Goal: Task Accomplishment & Management: Use online tool/utility

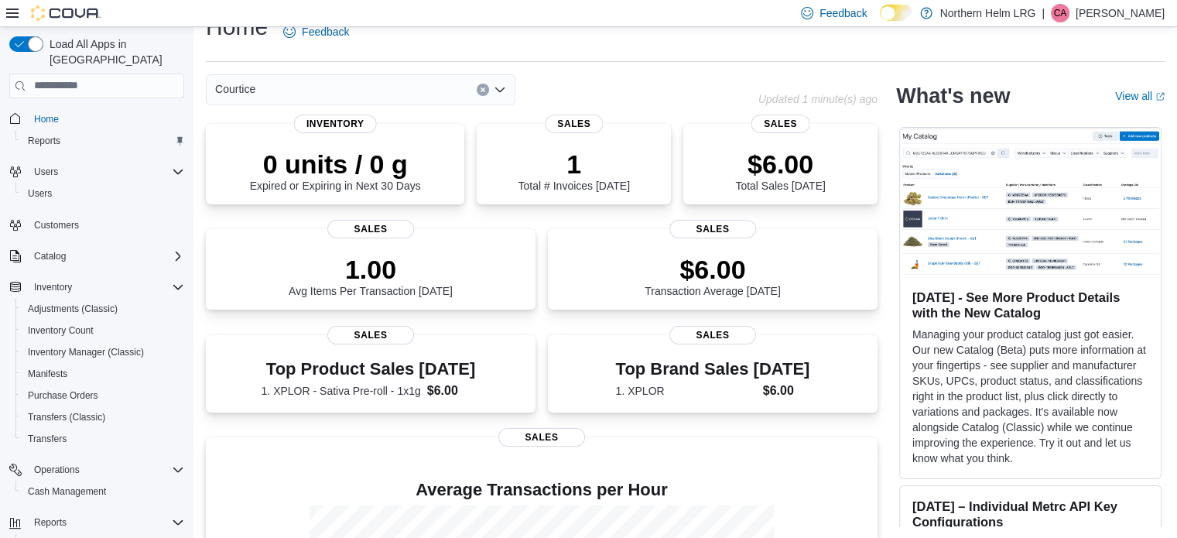
scroll to position [68, 0]
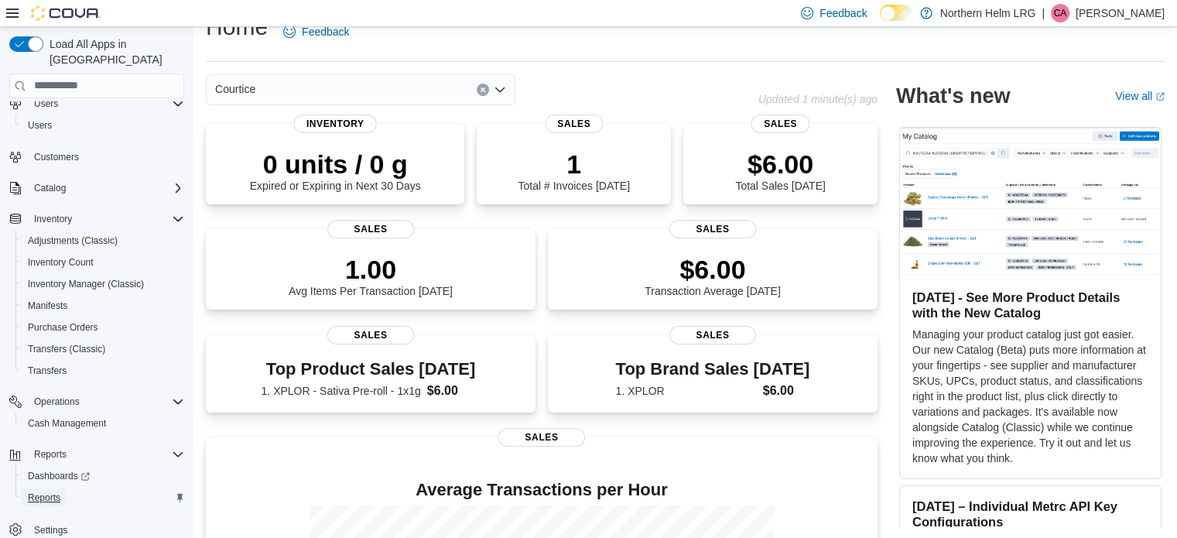
click at [46, 491] on span "Reports" at bounding box center [44, 497] width 33 height 12
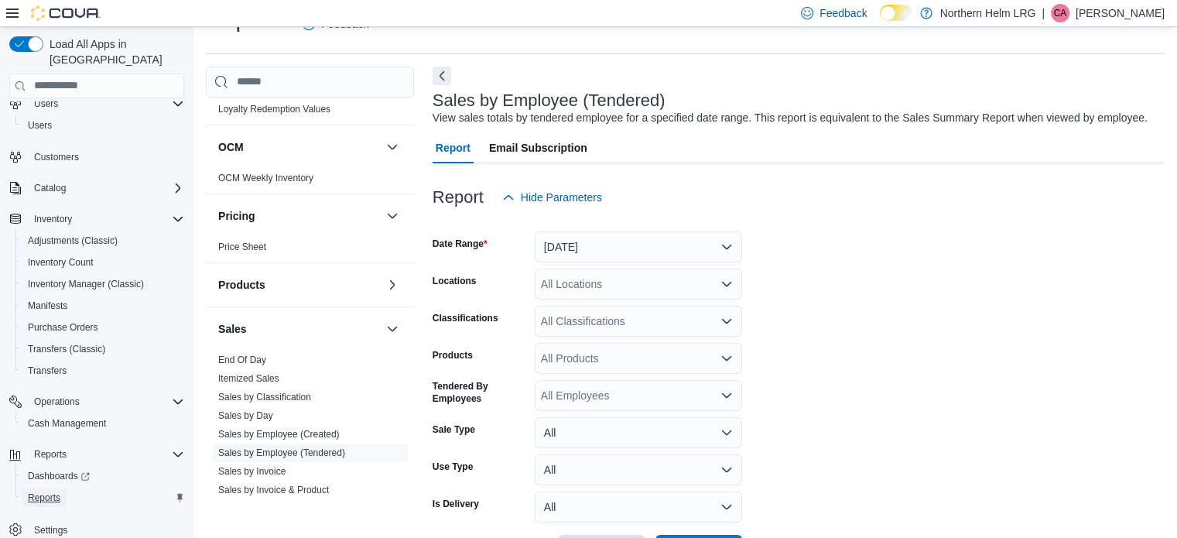
scroll to position [725, 0]
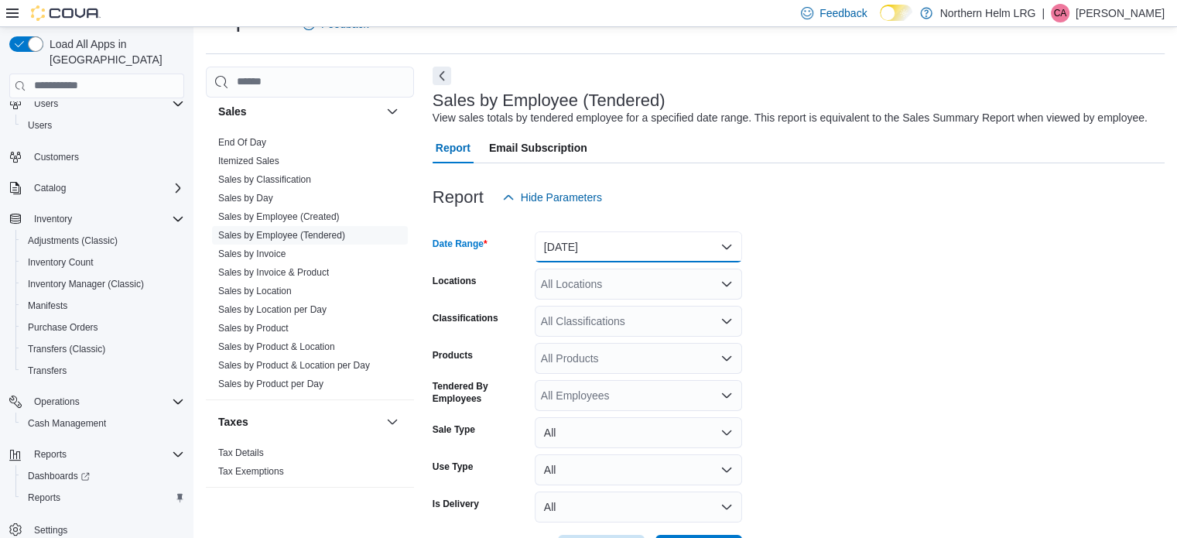
click at [567, 247] on button "[DATE]" at bounding box center [638, 246] width 207 height 31
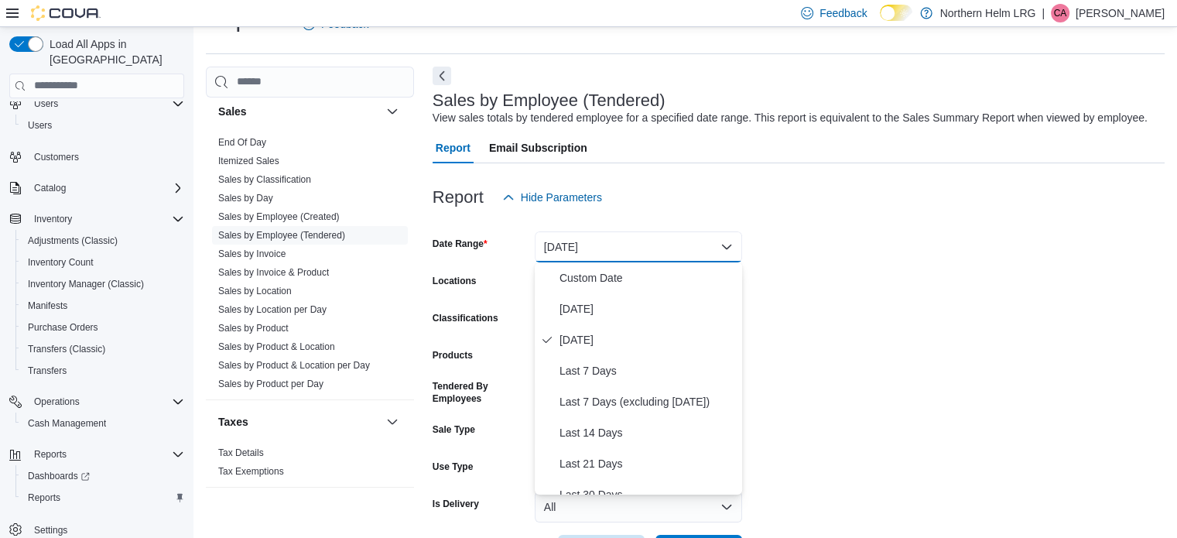
click at [758, 315] on form "Date Range [DATE] Locations All Locations Classifications All Classifications P…" at bounding box center [799, 389] width 732 height 353
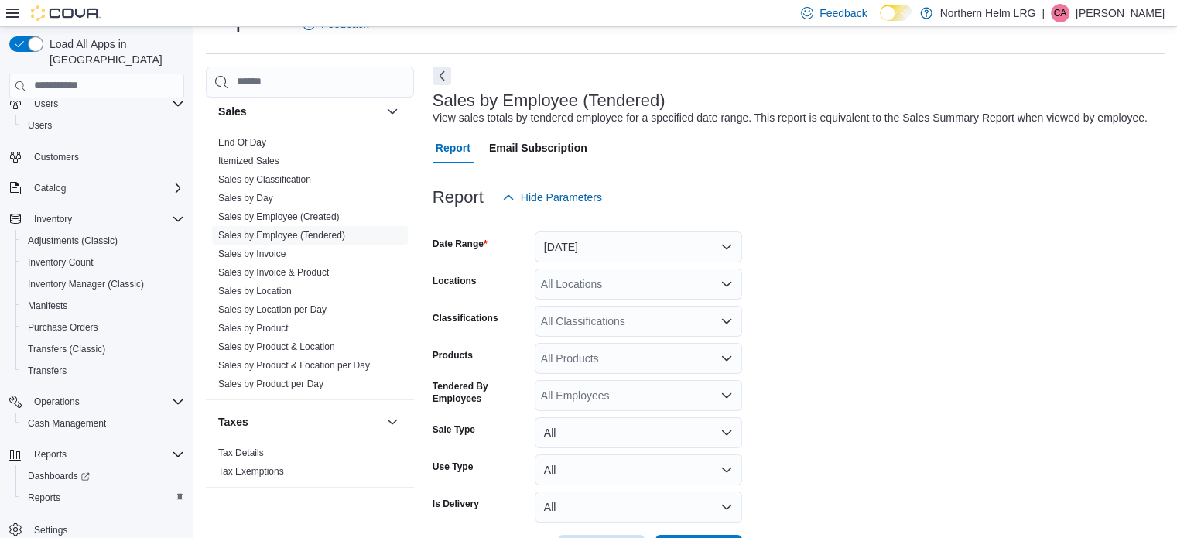
scroll to position [94, 0]
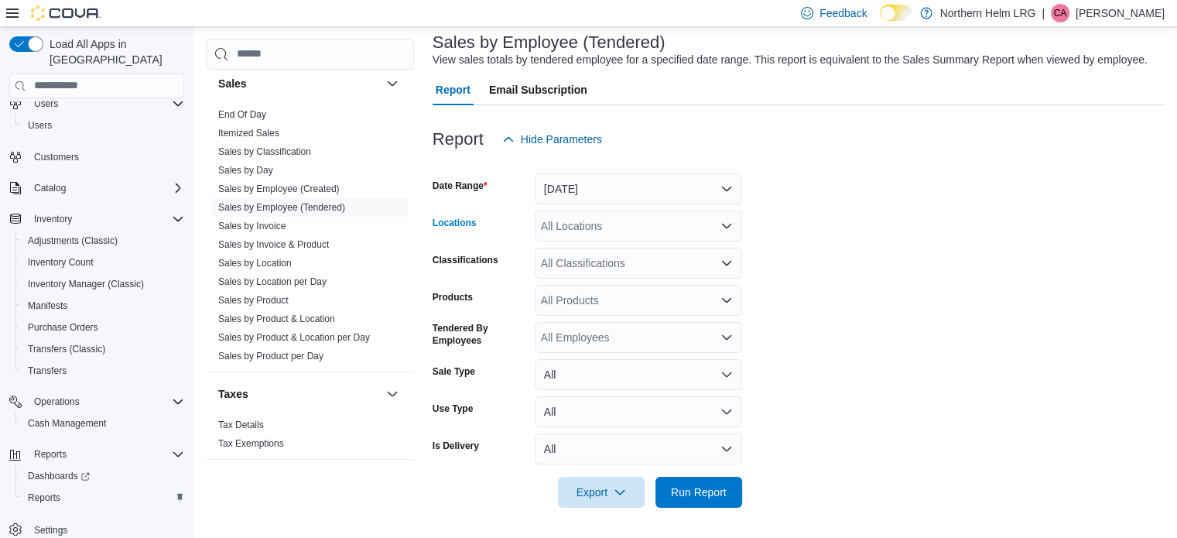
click at [673, 228] on div "All Locations" at bounding box center [638, 226] width 207 height 31
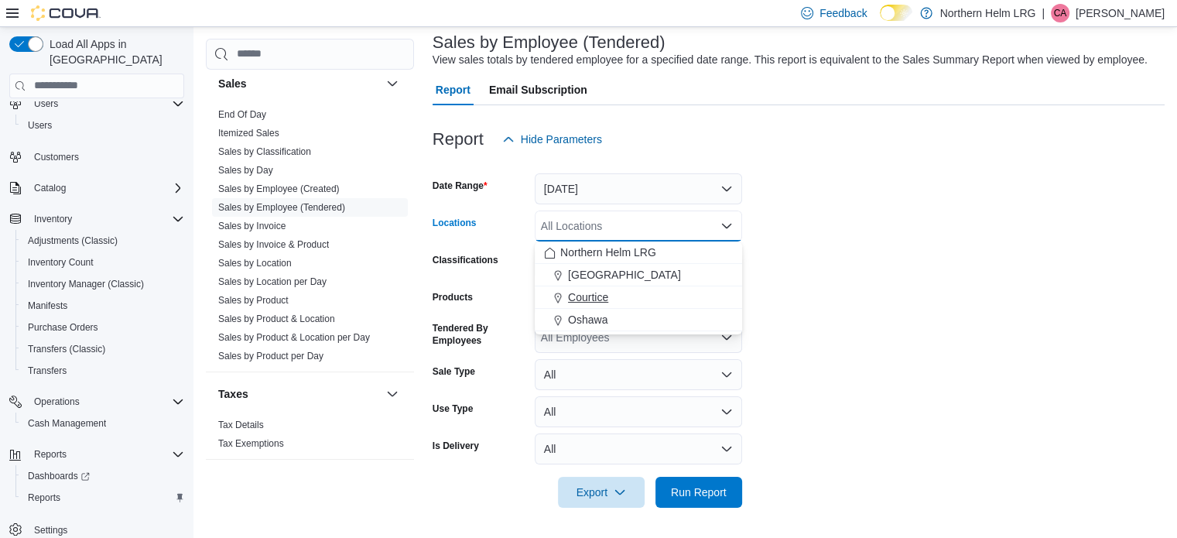
click at [638, 296] on div "Courtice" at bounding box center [638, 296] width 189 height 15
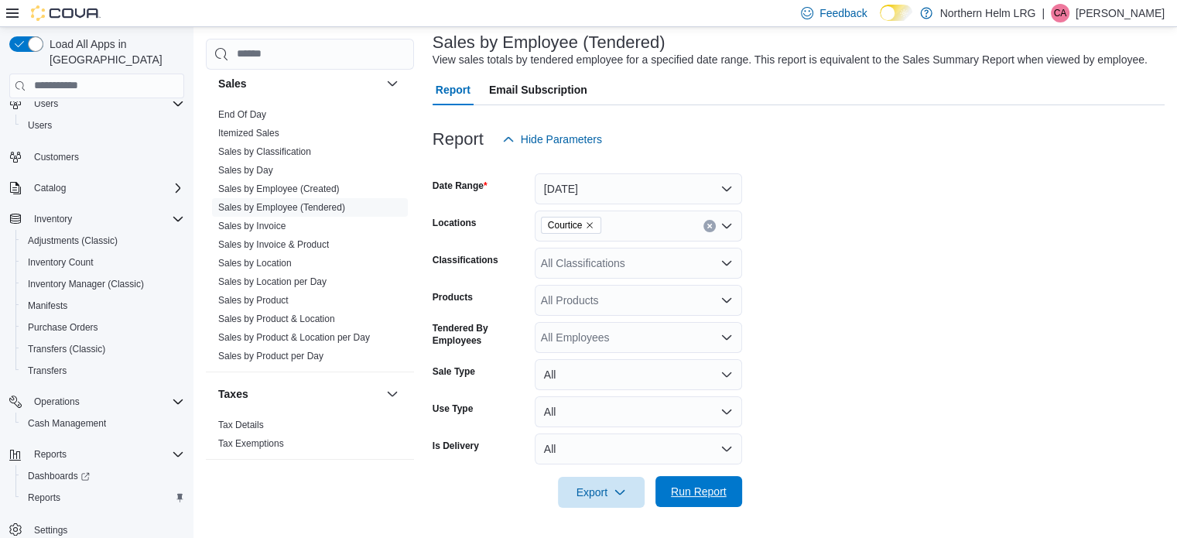
click at [691, 483] on span "Run Report" at bounding box center [699, 491] width 68 height 31
